Goal: Information Seeking & Learning: Find specific page/section

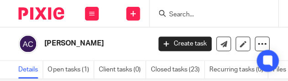
scroll to position [346, 0]
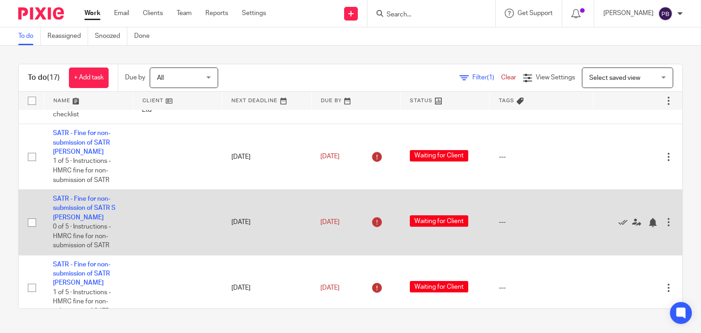
scroll to position [91, 0]
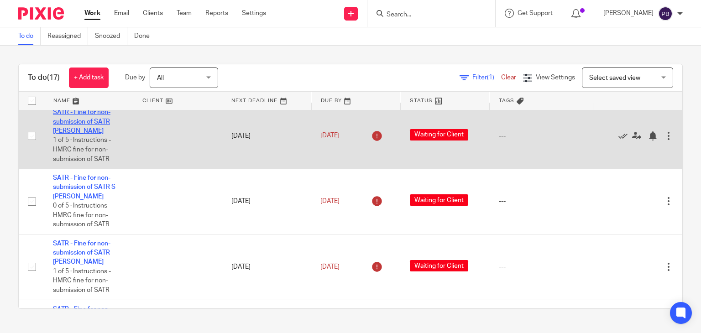
click at [91, 119] on link "SATR - Fine for non-submission of SATR S J Lynn" at bounding box center [82, 121] width 58 height 25
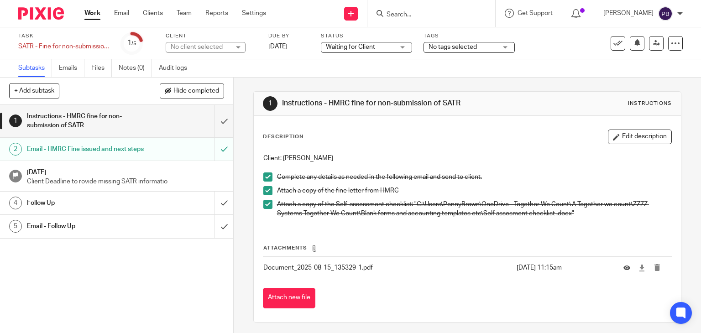
click at [90, 16] on link "Work" at bounding box center [92, 13] width 16 height 9
click at [417, 11] on input "Search" at bounding box center [427, 15] width 82 height 8
type input "mpw"
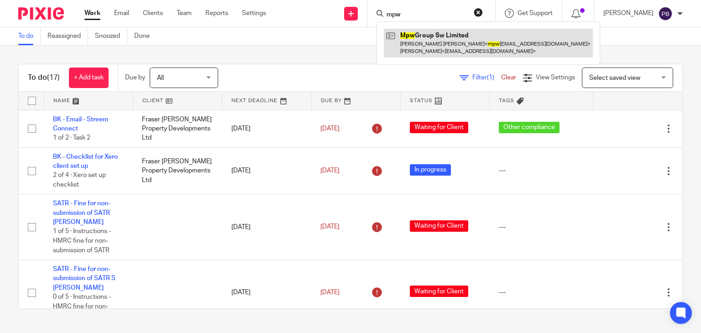
type input "mpw"
click at [450, 40] on link at bounding box center [488, 43] width 209 height 28
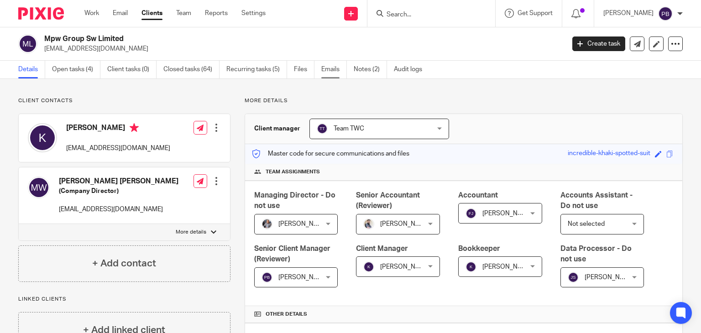
click at [325, 68] on link "Emails" at bounding box center [334, 70] width 26 height 18
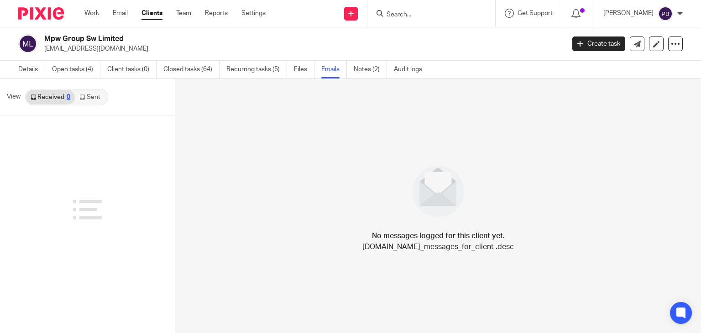
click at [88, 97] on link "Sent" at bounding box center [91, 97] width 32 height 15
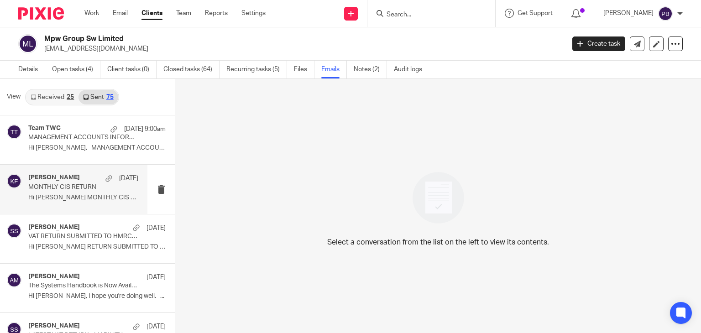
click at [75, 184] on div "Kim Faulkner 15 Aug MONTHLY CIS RETURN Hi Kelly MONTHLY CIS RETURN ..." at bounding box center [83, 189] width 110 height 31
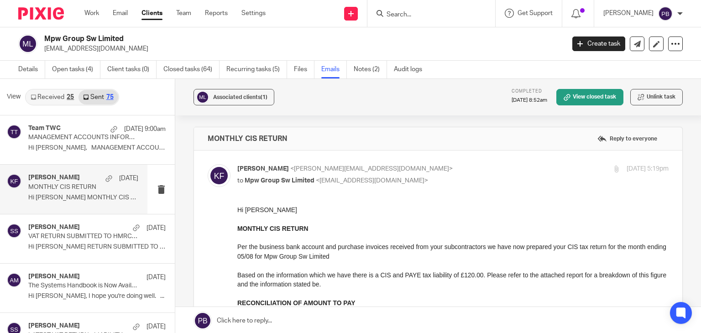
click at [93, 12] on link "Work" at bounding box center [91, 13] width 15 height 9
click at [184, 13] on link "Team" at bounding box center [183, 13] width 15 height 9
click at [185, 16] on link "Team" at bounding box center [183, 13] width 15 height 9
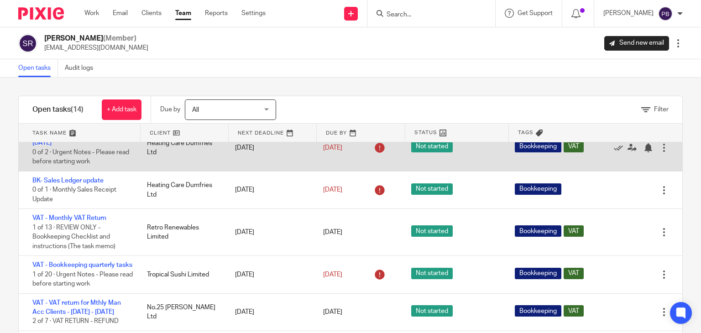
scroll to position [228, 0]
